Goal: Transaction & Acquisition: Purchase product/service

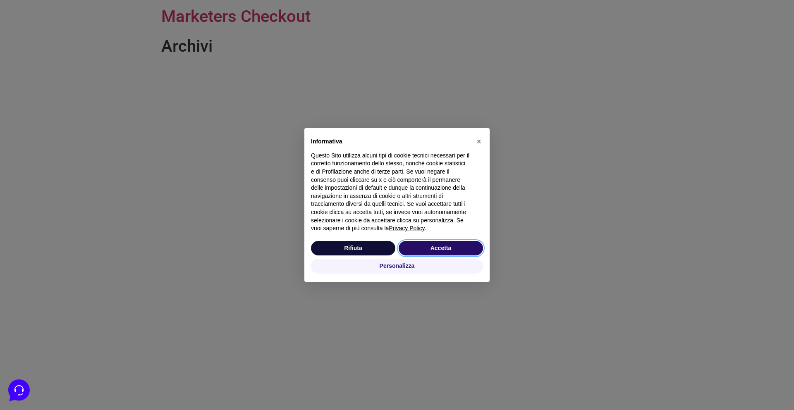
click at [434, 248] on button "Accetta" at bounding box center [441, 248] width 84 height 15
